Goal: Task Accomplishment & Management: Use online tool/utility

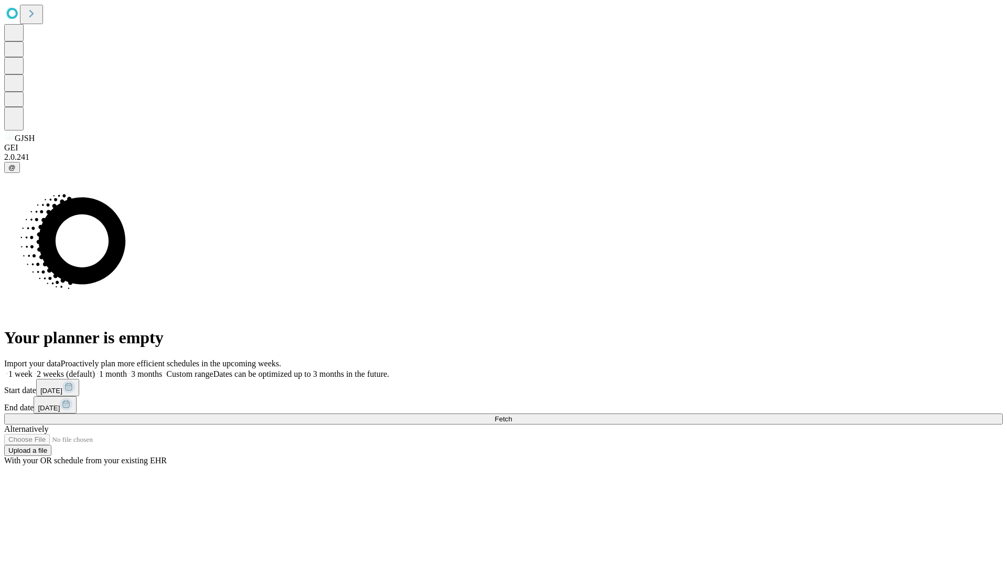
click at [512, 415] on span "Fetch" at bounding box center [502, 419] width 17 height 8
